Goal: Answer question/provide support

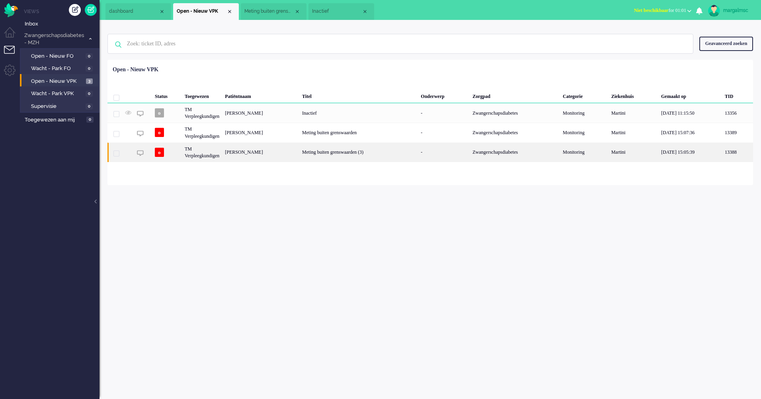
click at [403, 154] on div "Meting buiten grenswaarden (3)" at bounding box center [358, 153] width 119 height 20
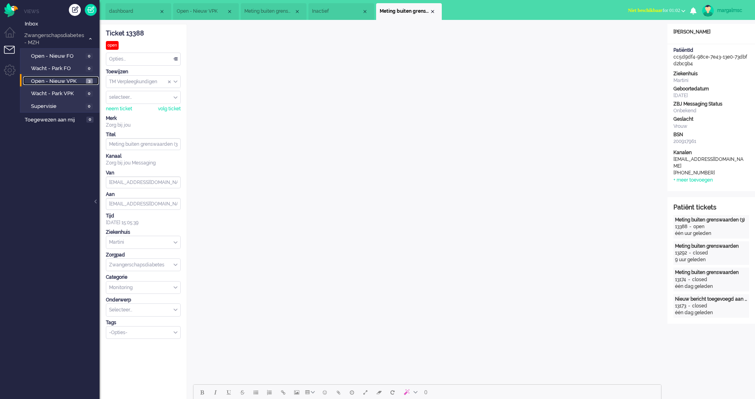
click at [66, 78] on span "Open - Nieuw VPK" at bounding box center [57, 82] width 53 height 8
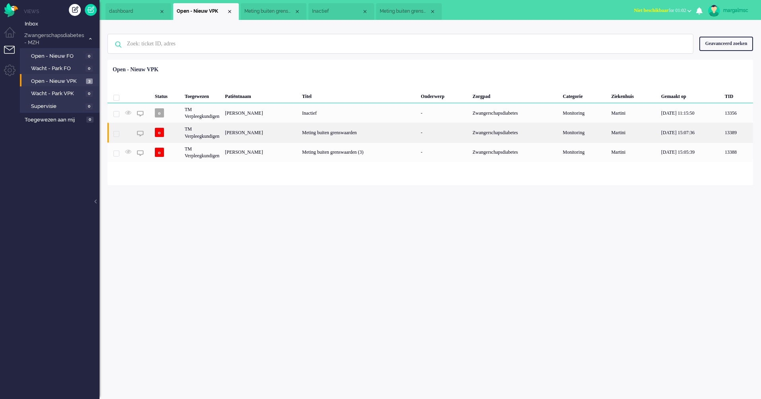
click at [242, 130] on div "[PERSON_NAME]" at bounding box center [260, 133] width 77 height 20
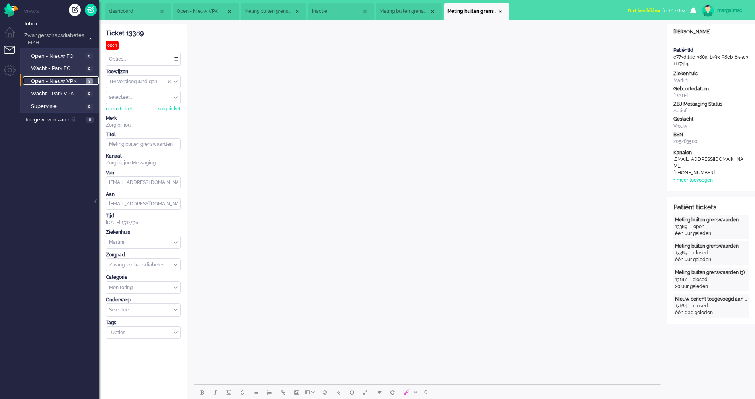
click at [72, 80] on span "Open - Nieuw VPK" at bounding box center [57, 82] width 53 height 8
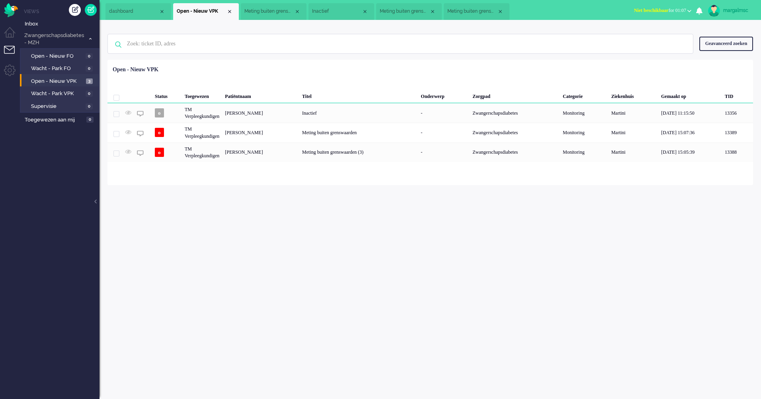
click at [732, 8] on div "margalmsc" at bounding box center [738, 10] width 30 height 8
click at [710, 67] on link "Uitloggen" at bounding box center [729, 64] width 55 height 8
